Goal: Task Accomplishment & Management: Manage account settings

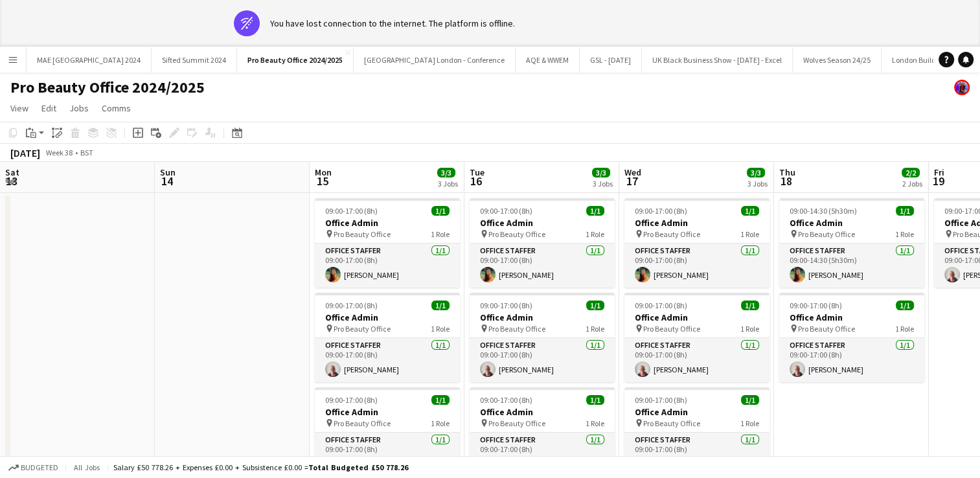
scroll to position [0, 318]
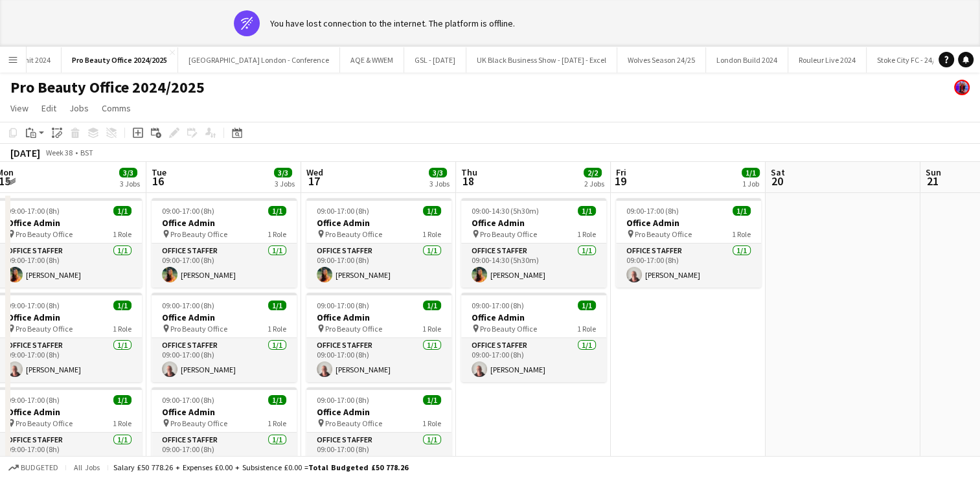
click at [8, 60] on app-icon "Menu" at bounding box center [13, 59] width 10 height 10
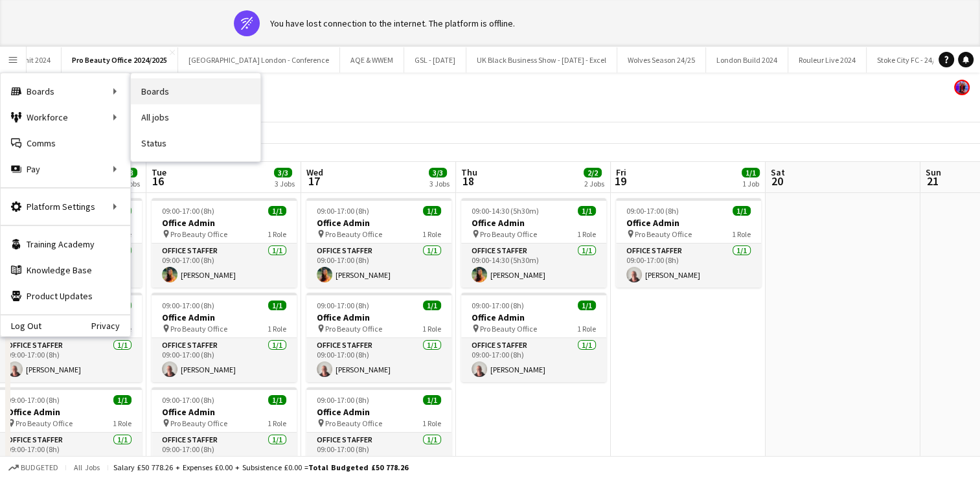
click at [192, 87] on link "Boards" at bounding box center [196, 91] width 130 height 26
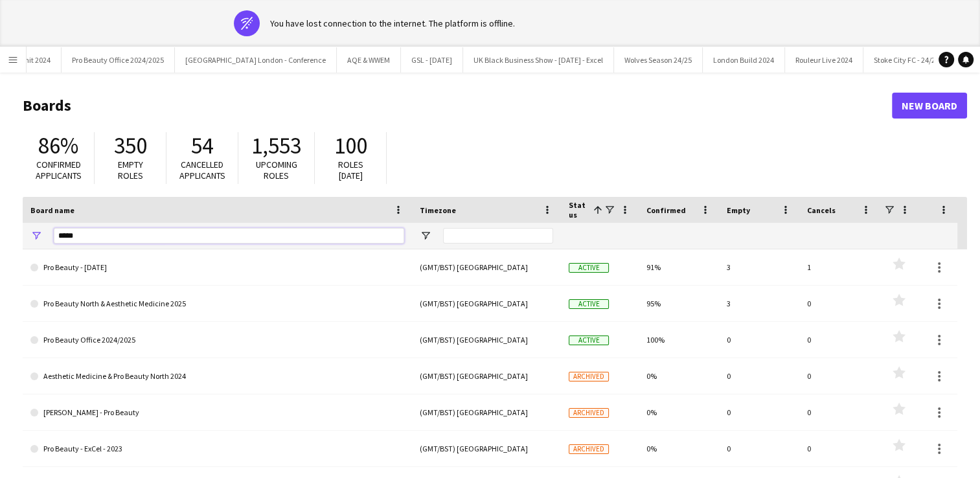
drag, startPoint x: 85, startPoint y: 229, endPoint x: 21, endPoint y: 227, distance: 63.5
click at [21, 227] on main "Boards New Board 86% Confirmed applicants 350 Empty roles 54 Cancelled applican…" at bounding box center [490, 307] width 980 height 468
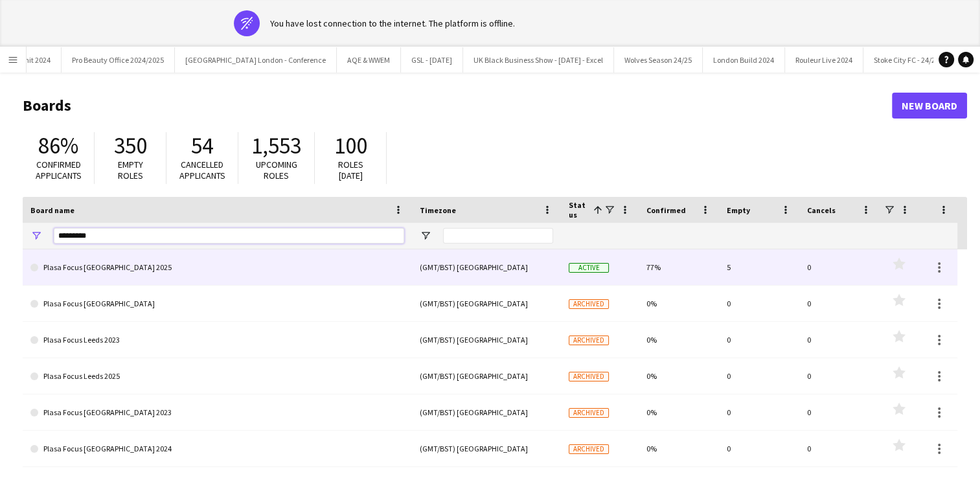
type input "*********"
click at [77, 271] on link "Plasa Focus [GEOGRAPHIC_DATA] 2025" at bounding box center [217, 267] width 374 height 36
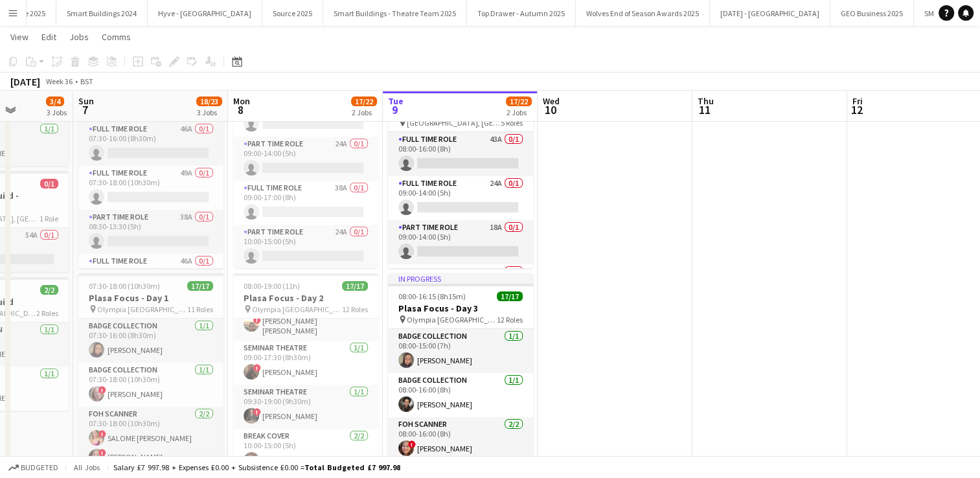
scroll to position [345, 0]
click at [13, 21] on button "Menu" at bounding box center [13, 13] width 26 height 26
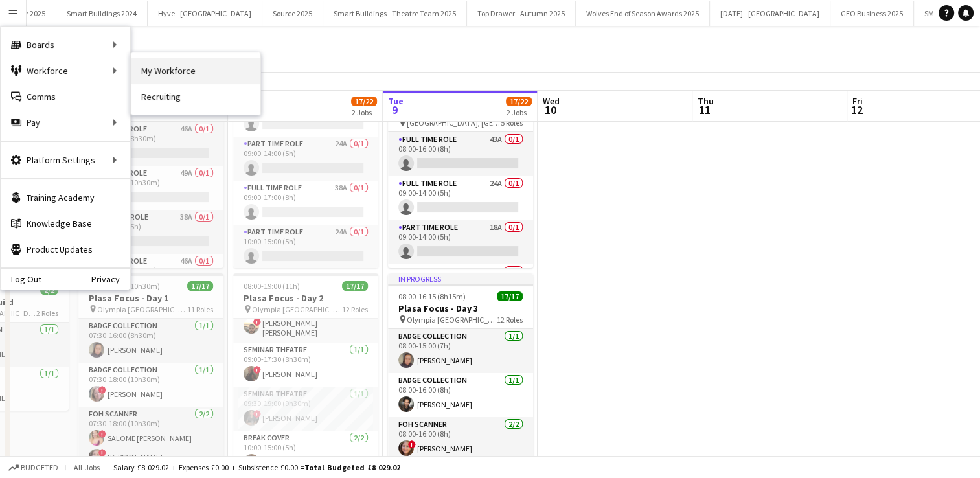
click at [174, 71] on link "My Workforce" at bounding box center [196, 71] width 130 height 26
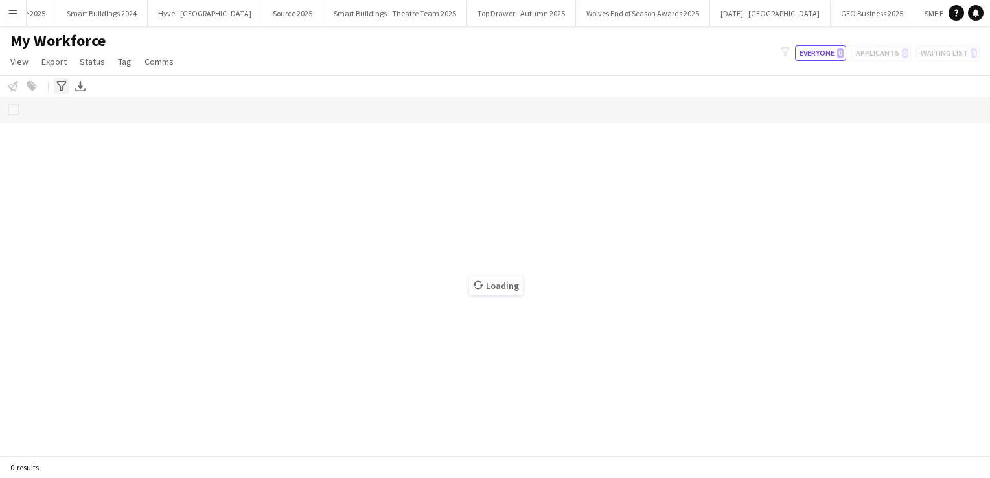
click at [61, 89] on icon "Advanced filters" at bounding box center [61, 86] width 10 height 10
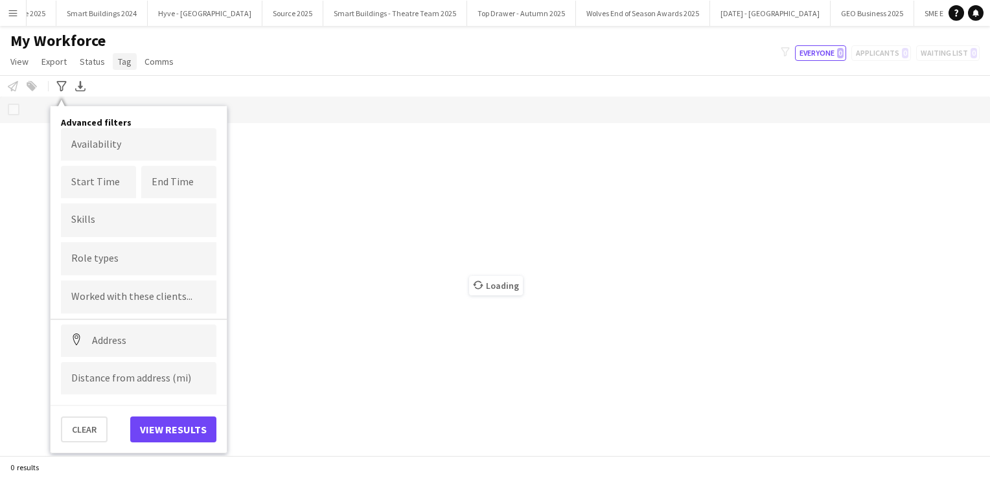
click at [122, 66] on span "Tag" at bounding box center [125, 62] width 14 height 12
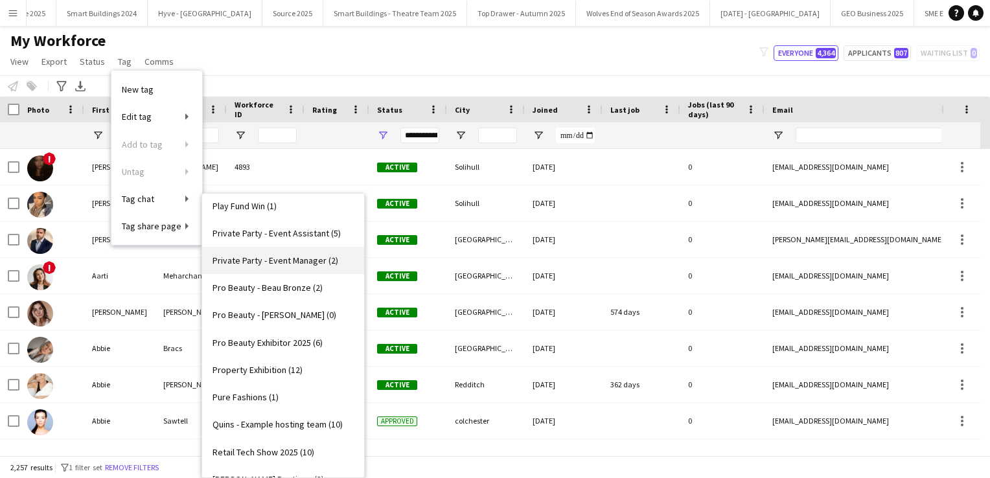
scroll to position [2609, 0]
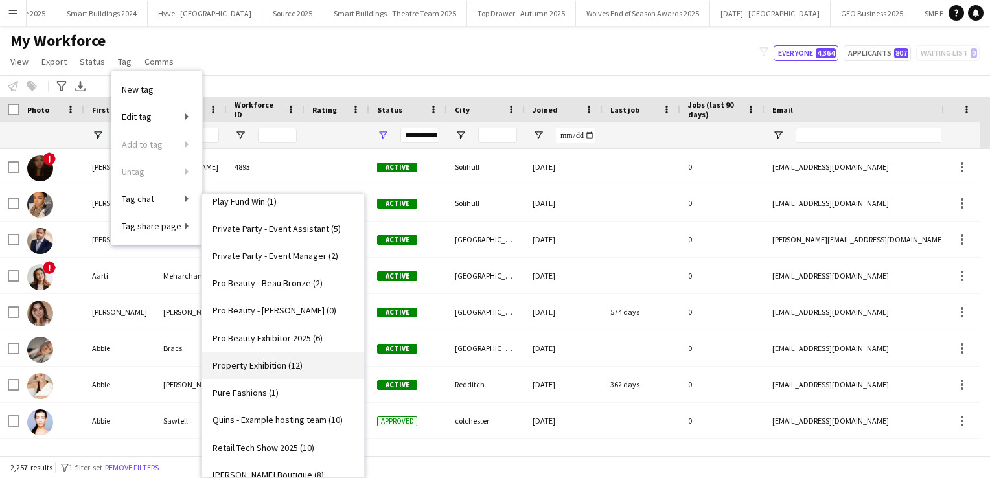
click at [266, 367] on span "Property Exhibition (12)" at bounding box center [257, 366] width 90 height 12
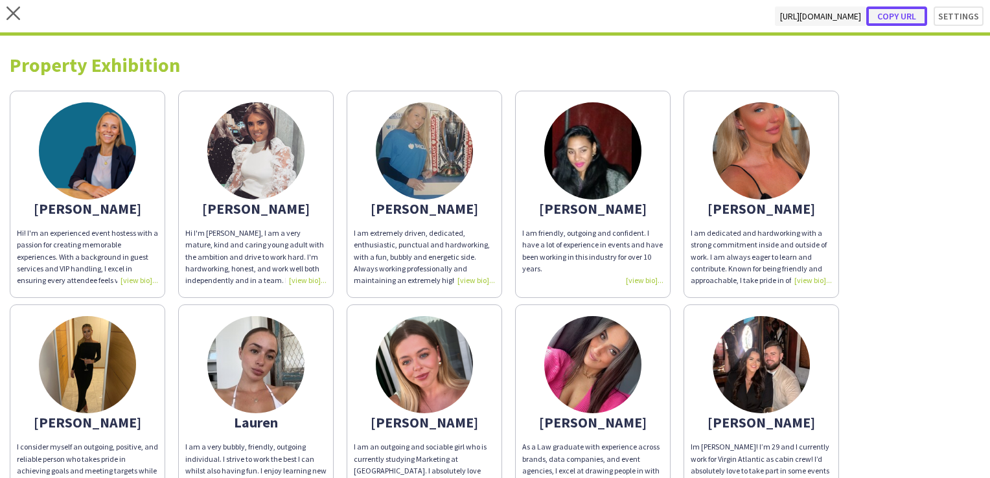
click at [909, 12] on button "Copy url" at bounding box center [896, 15] width 61 height 19
click at [5, 14] on div "close https://admin.liveforce.co/v2/s/e53d1a3d-05de-49f4-9945-4091f1975e98 Copy…" at bounding box center [495, 18] width 990 height 36
click at [12, 14] on icon at bounding box center [13, 13] width 14 height 14
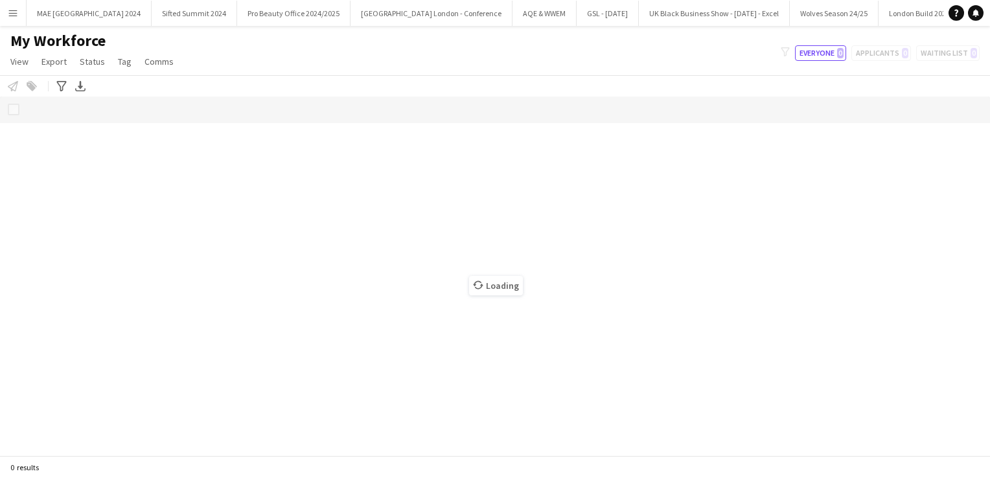
click at [13, 10] on app-icon "Menu" at bounding box center [13, 13] width 10 height 10
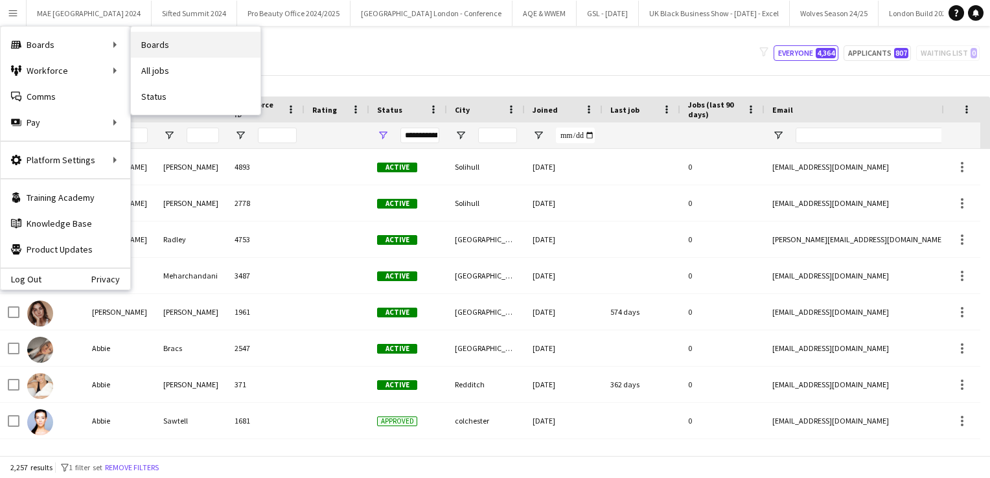
click at [164, 47] on link "Boards" at bounding box center [196, 45] width 130 height 26
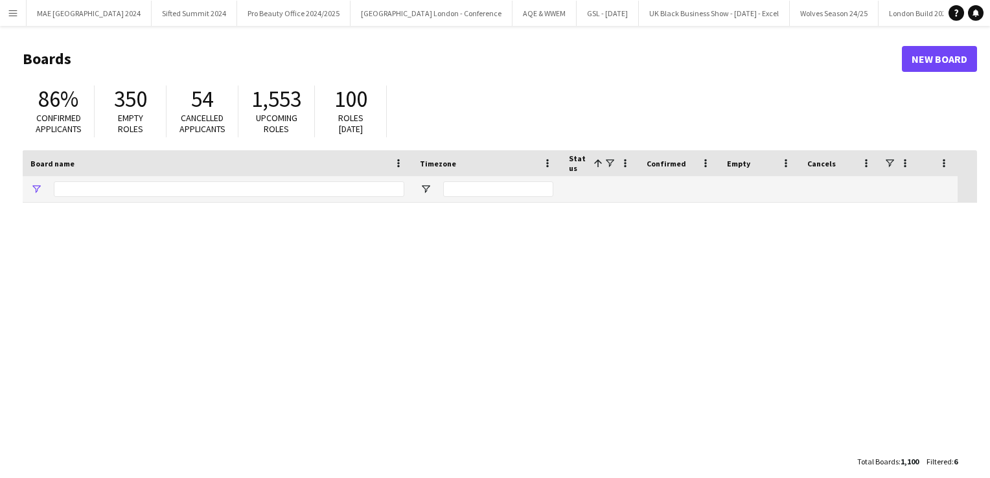
type input "*********"
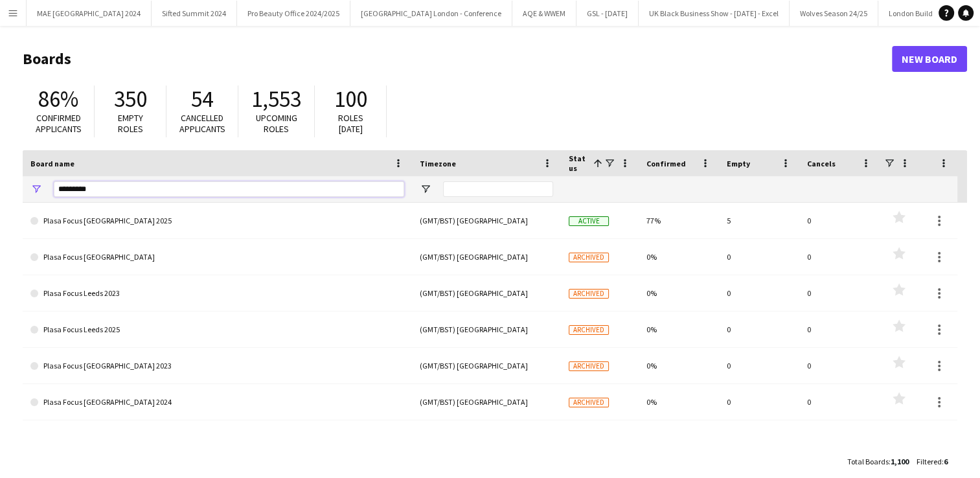
drag, startPoint x: 95, startPoint y: 186, endPoint x: 39, endPoint y: 183, distance: 55.8
click at [39, 183] on div "*********" at bounding box center [217, 189] width 389 height 26
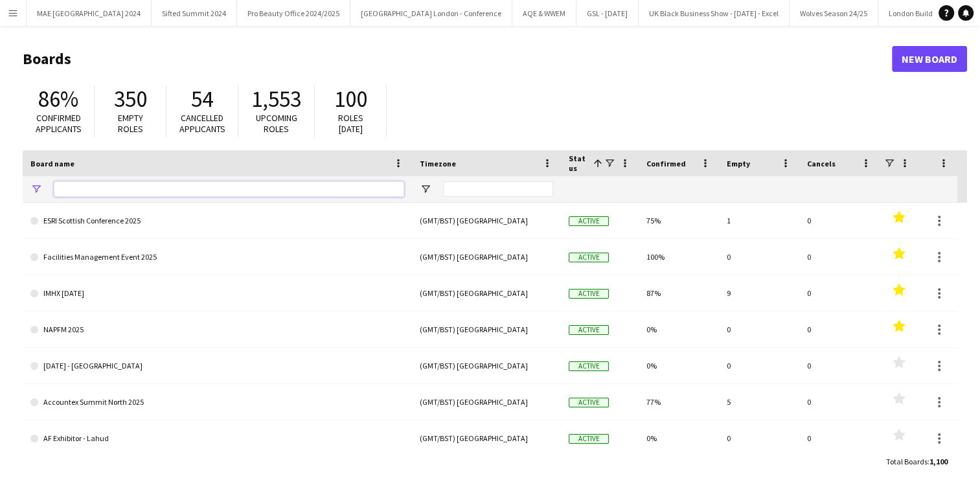
type input "*"
click at [13, 14] on app-icon "Menu" at bounding box center [13, 13] width 10 height 10
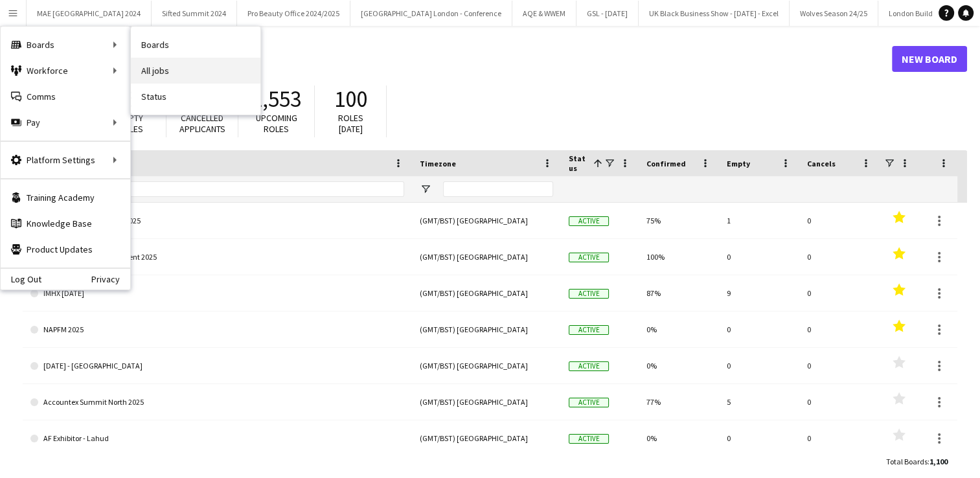
click at [174, 66] on link "All jobs" at bounding box center [196, 71] width 130 height 26
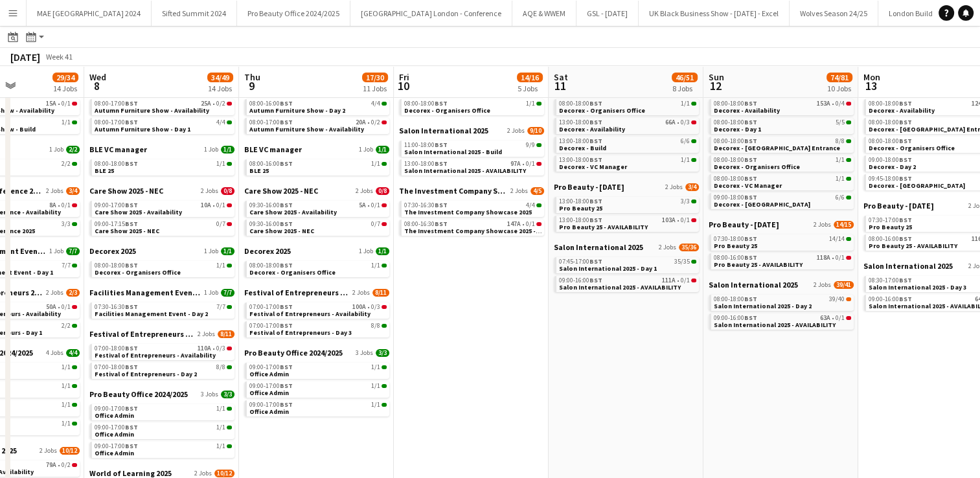
scroll to position [56, 0]
click at [306, 325] on div "07:00-17:00 BST 8/8" at bounding box center [317, 324] width 137 height 6
click at [292, 222] on span "BST" at bounding box center [286, 222] width 13 height 8
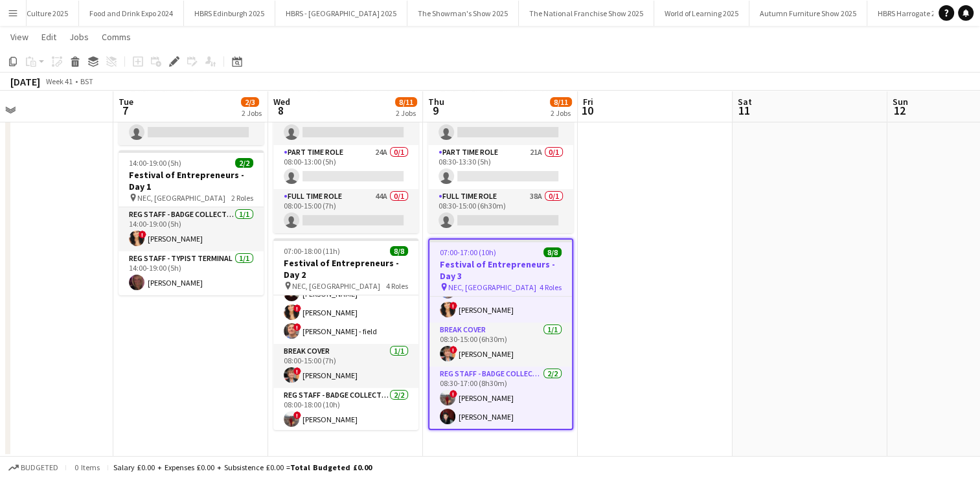
scroll to position [117, 0]
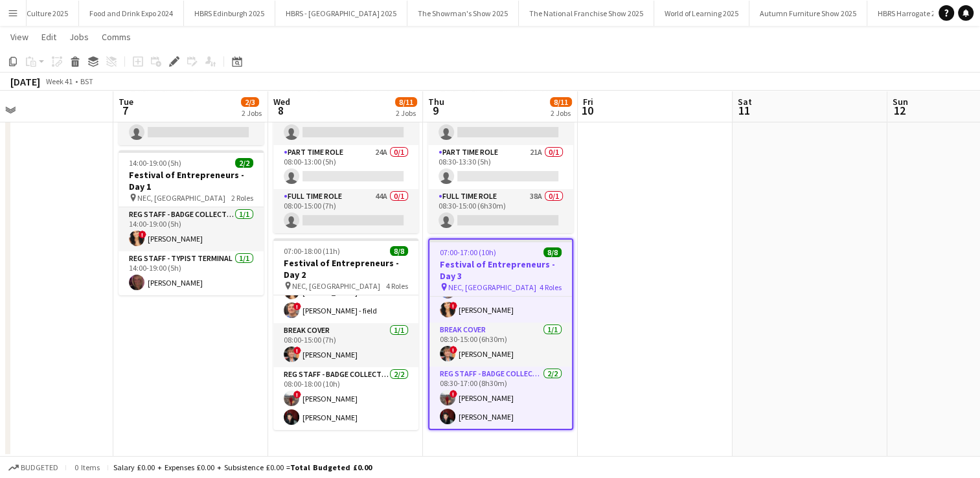
click at [10, 14] on app-icon "Menu" at bounding box center [13, 13] width 10 height 10
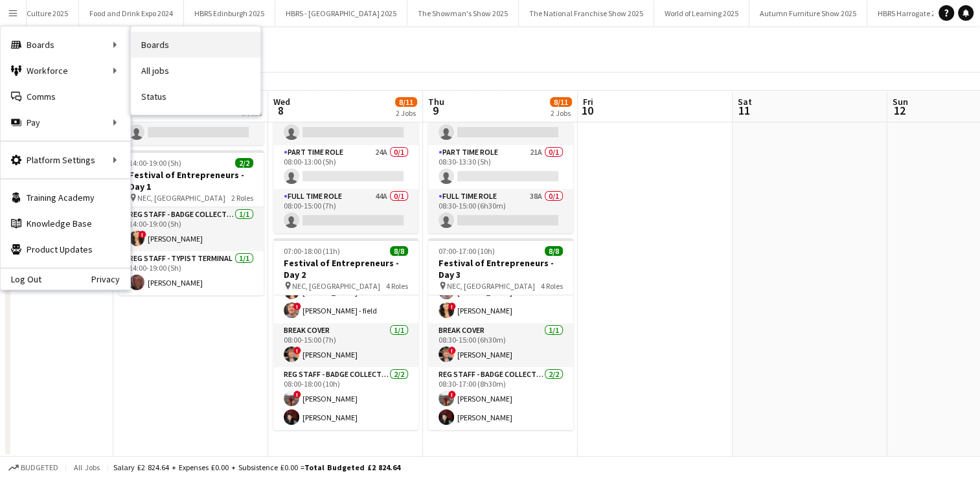
click at [161, 51] on link "Boards" at bounding box center [196, 45] width 130 height 26
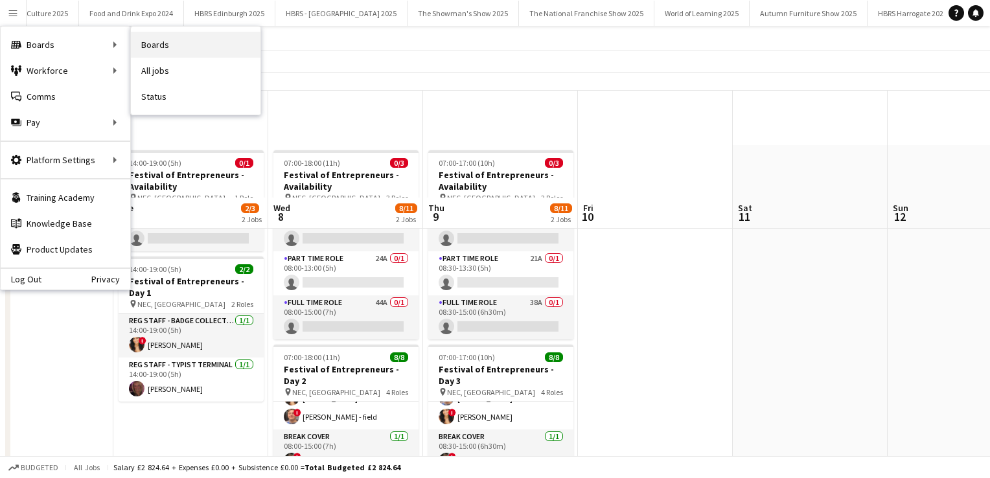
scroll to position [0, 23729]
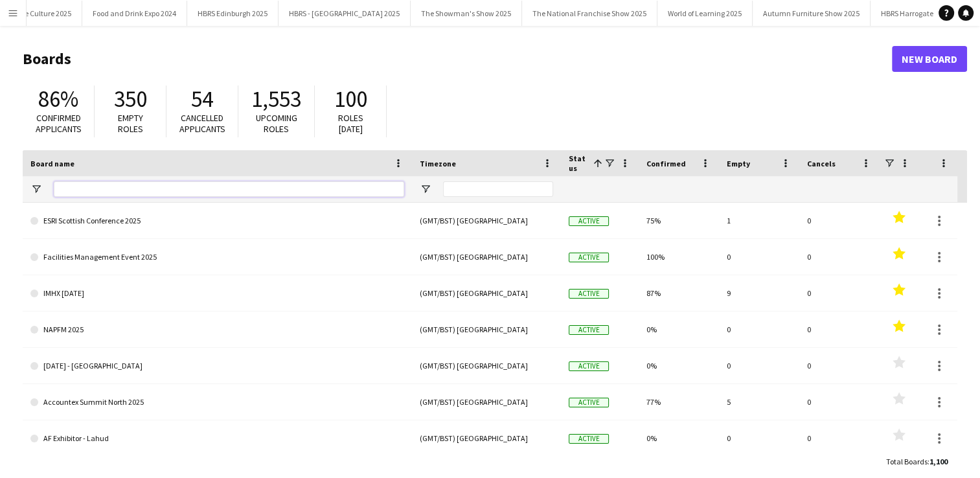
click at [70, 190] on input "Board name Filter Input" at bounding box center [229, 189] width 350 height 16
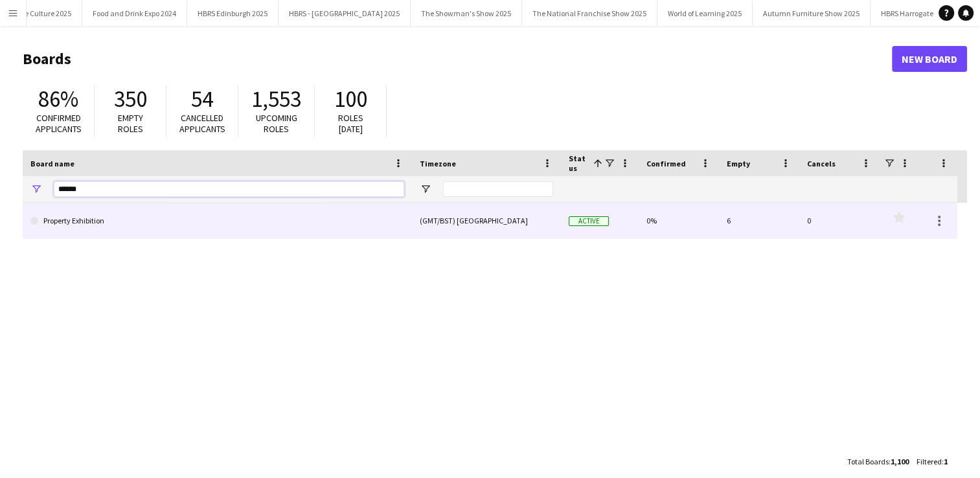
type input "******"
click at [111, 225] on link "Property Exhibition" at bounding box center [217, 221] width 374 height 36
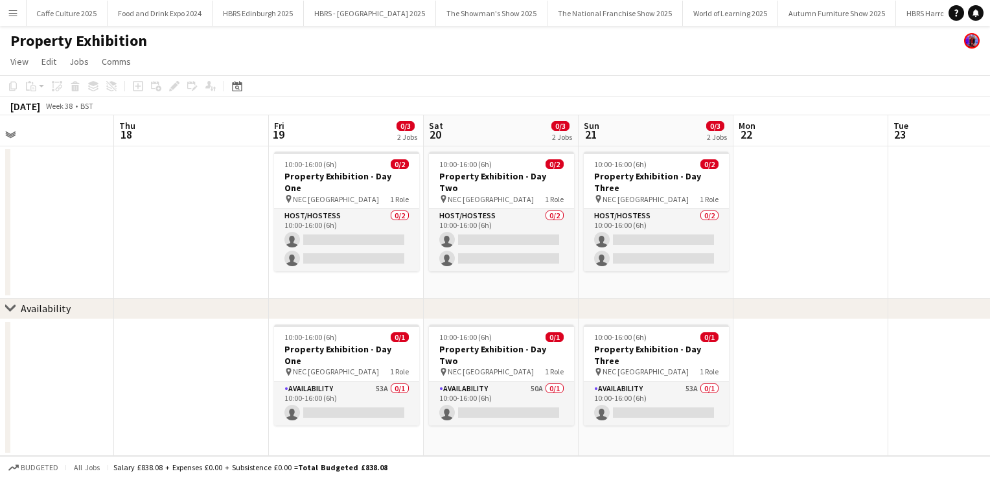
scroll to position [0, 507]
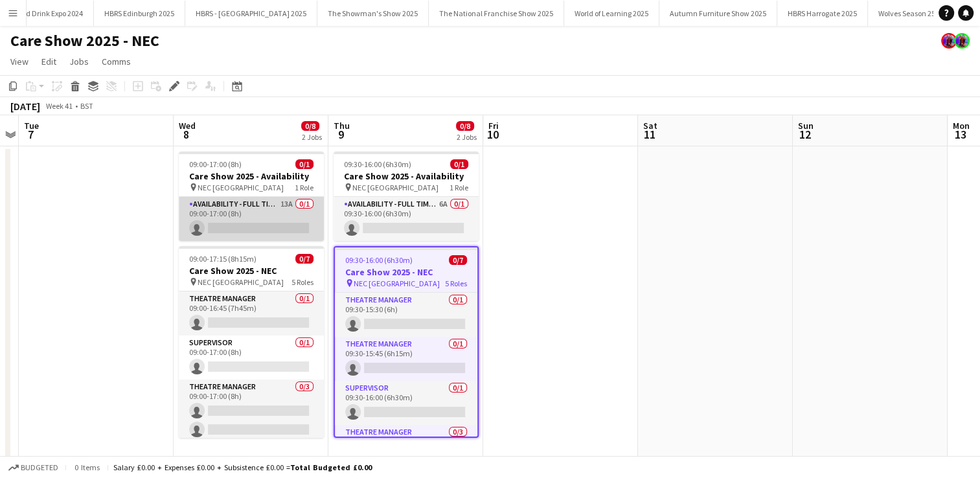
click at [260, 232] on app-card-role "Availability - Full Time Role 13A 0/1 09:00-17:00 (8h) single-neutral-actions" at bounding box center [251, 219] width 145 height 44
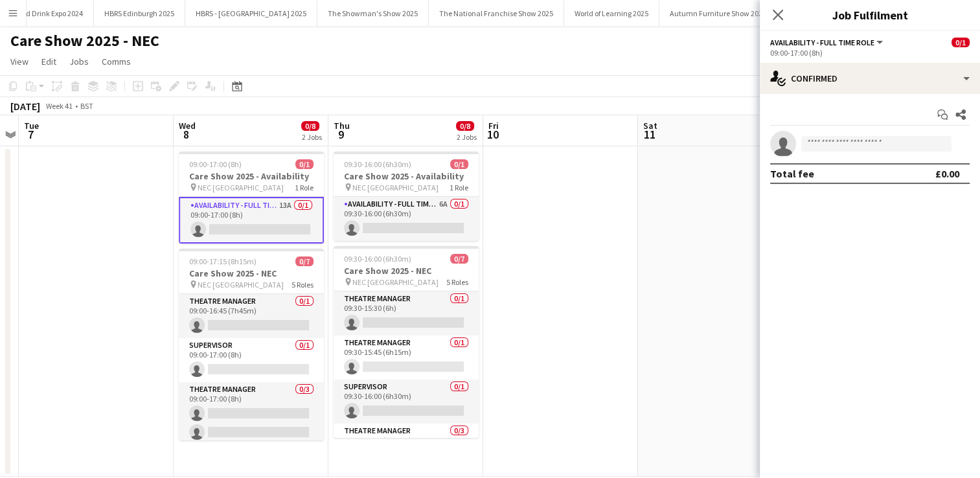
click at [861, 94] on div "Start chat Share single-neutral-actions Total fee £0.00" at bounding box center [870, 144] width 220 height 100
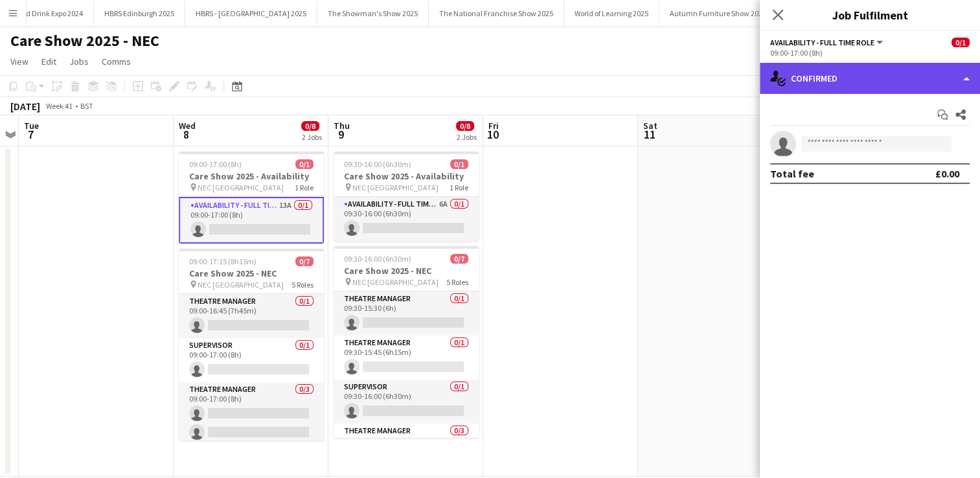
click at [862, 91] on div "single-neutral-actions-check-2 Confirmed" at bounding box center [870, 78] width 220 height 31
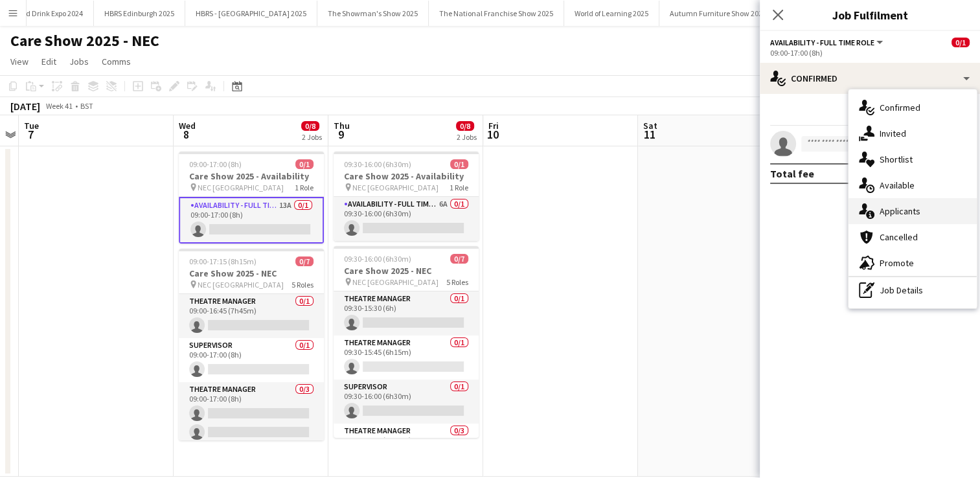
click at [897, 207] on span "Applicants" at bounding box center [900, 211] width 41 height 12
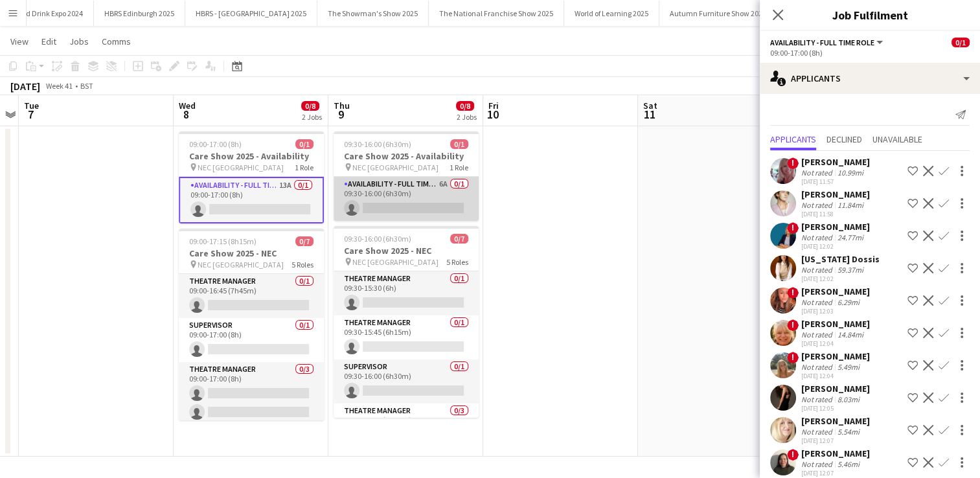
click at [415, 204] on app-card-role "Availability - Full Time Role 6A 0/1 09:30-16:00 (6h30m) single-neutral-actions" at bounding box center [406, 199] width 145 height 44
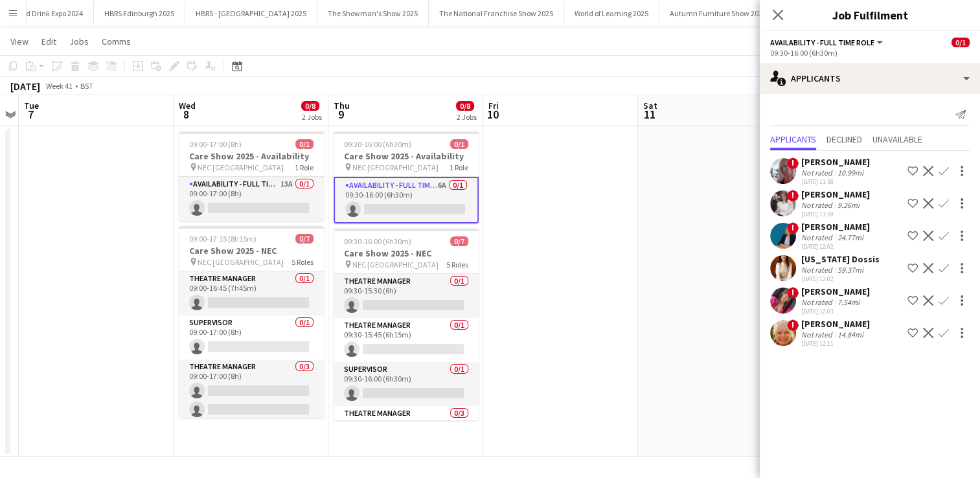
click at [786, 339] on app-user-avatar at bounding box center [783, 333] width 26 height 26
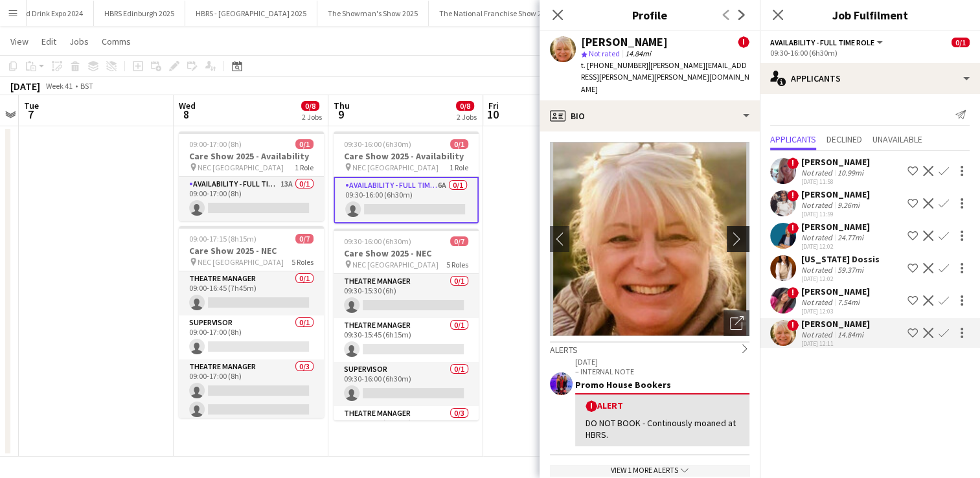
click at [738, 232] on app-icon "chevron-right" at bounding box center [740, 239] width 20 height 14
click at [561, 13] on icon "Close pop-in" at bounding box center [557, 14] width 12 height 12
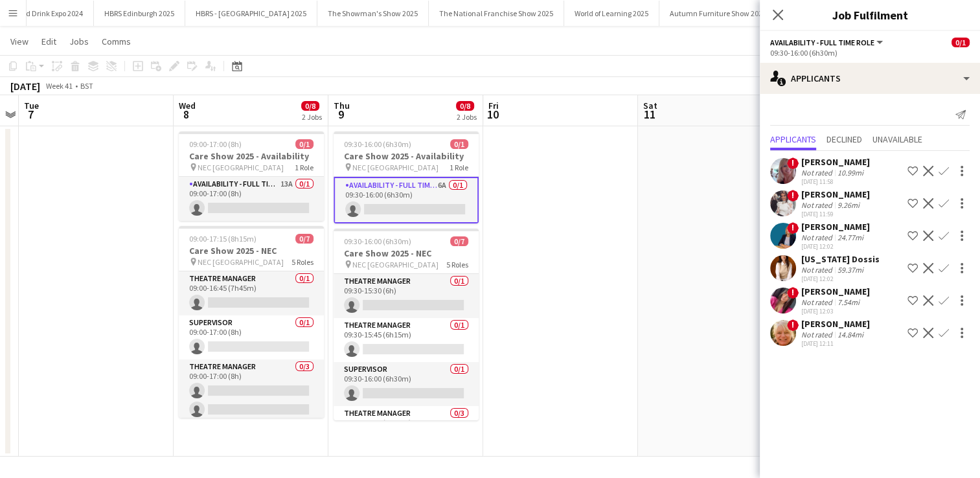
click at [566, 203] on app-date-cell at bounding box center [560, 291] width 155 height 330
